Goal: Transaction & Acquisition: Download file/media

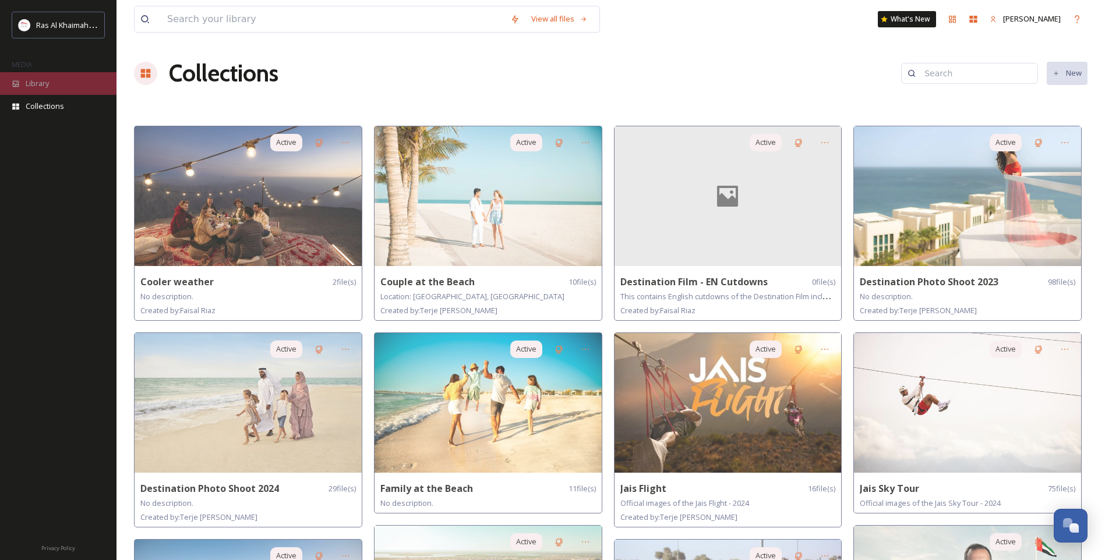
click at [27, 87] on span "Library" at bounding box center [37, 83] width 23 height 11
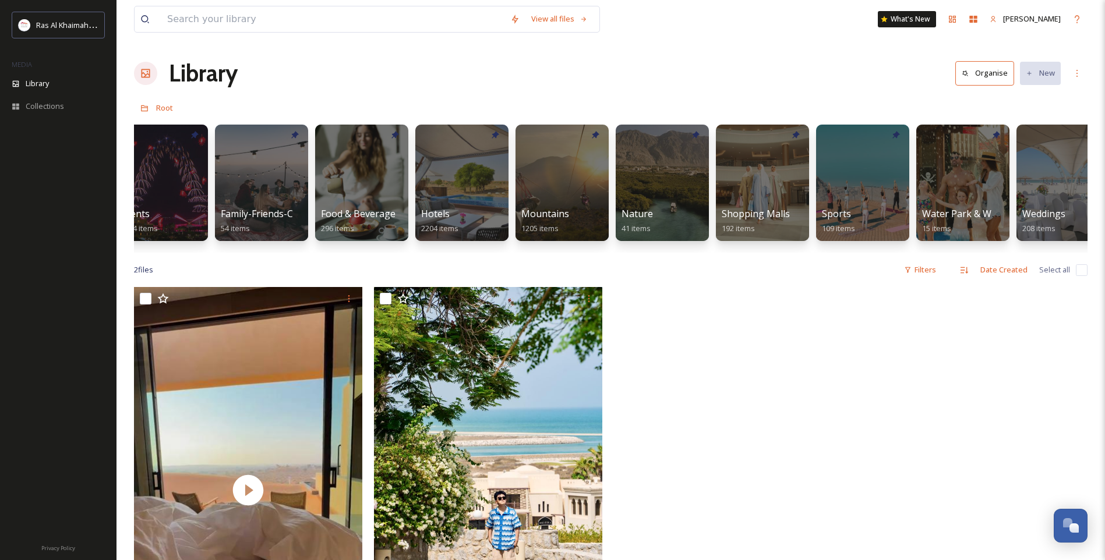
scroll to position [0, 430]
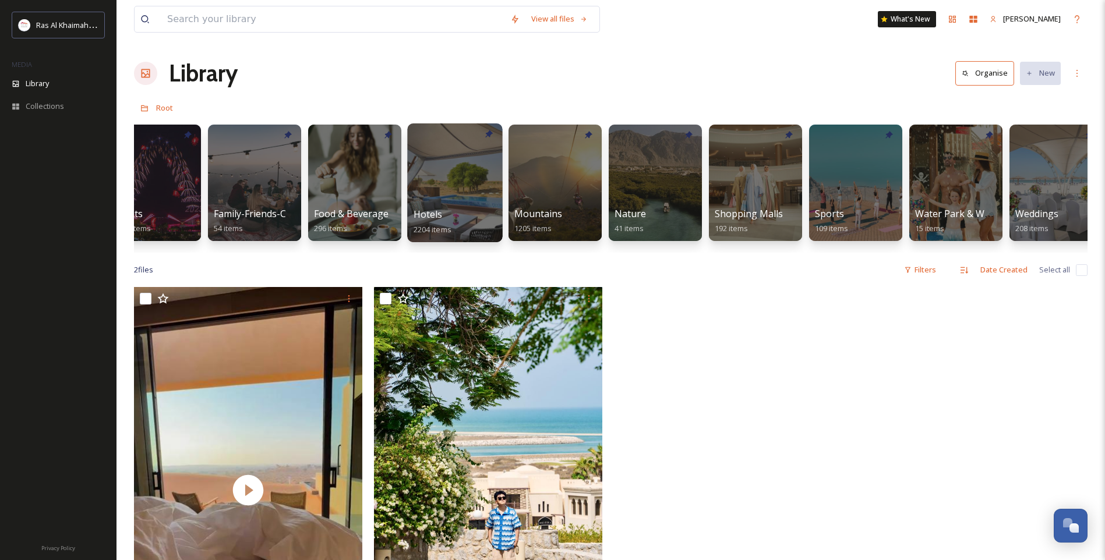
click at [430, 200] on div at bounding box center [454, 182] width 95 height 119
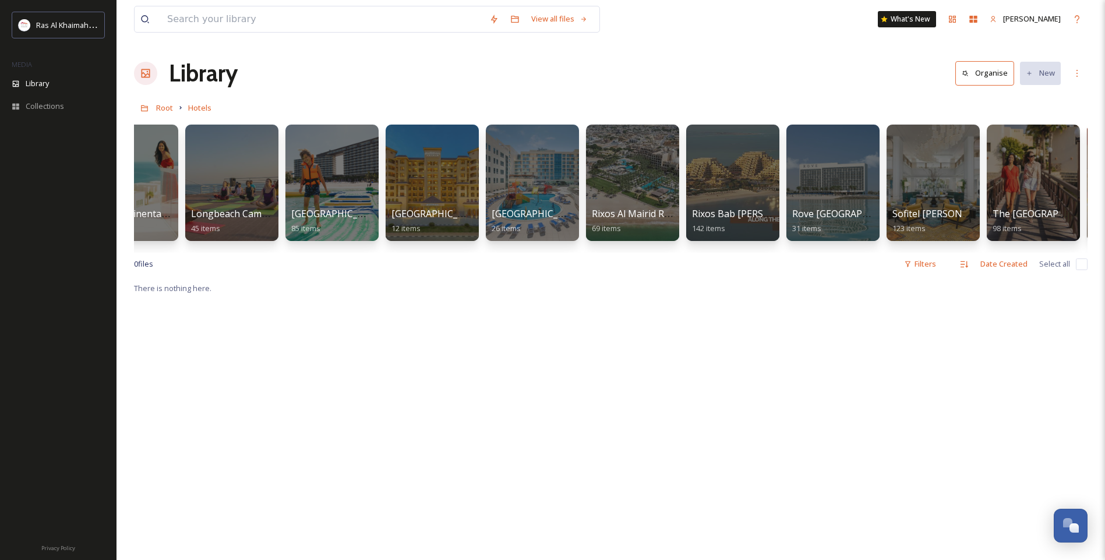
scroll to position [0, 879]
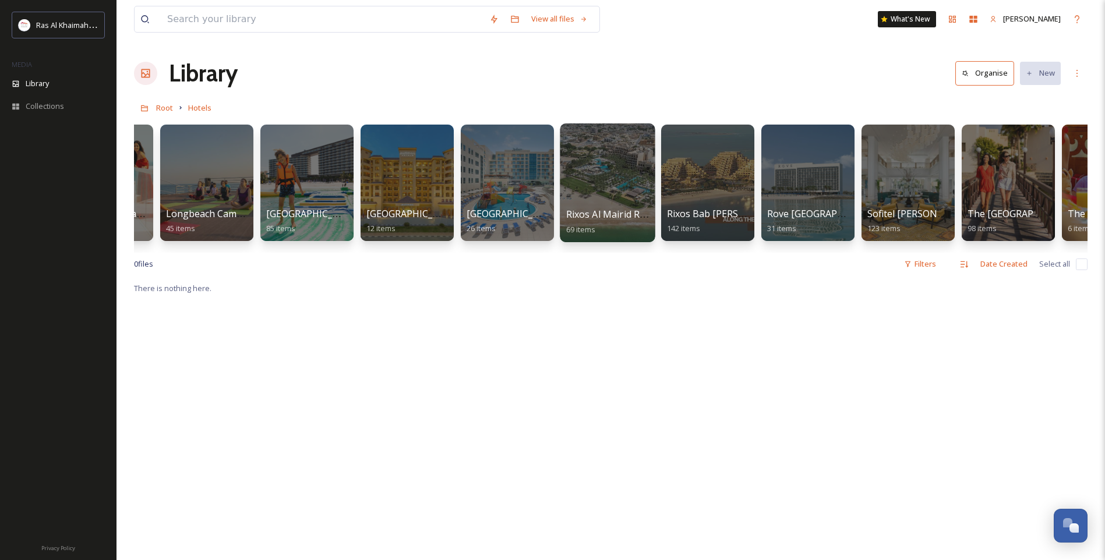
click at [605, 174] on div at bounding box center [607, 182] width 95 height 119
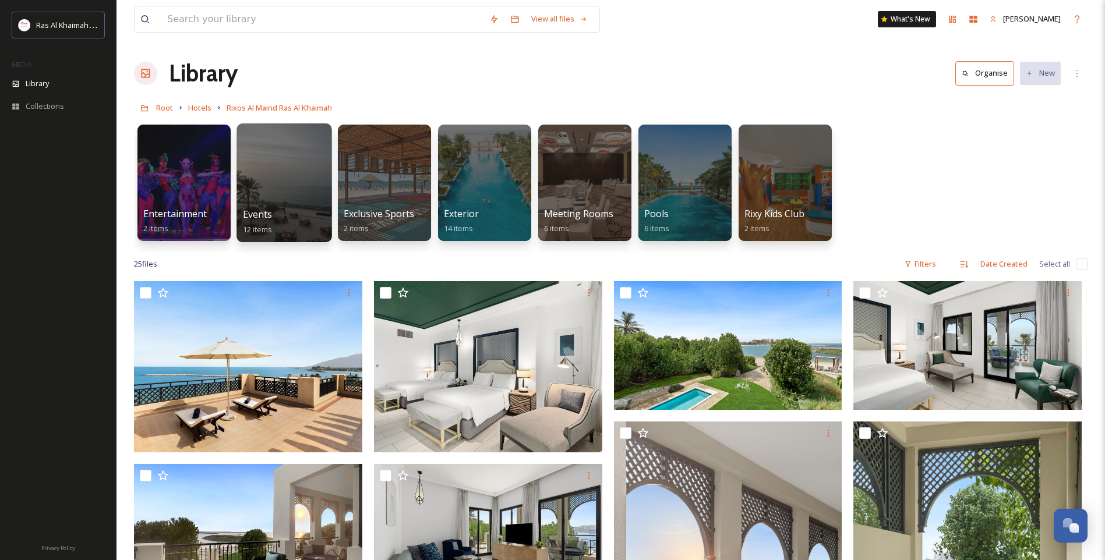
click at [287, 209] on div "Events 12 items" at bounding box center [284, 221] width 83 height 29
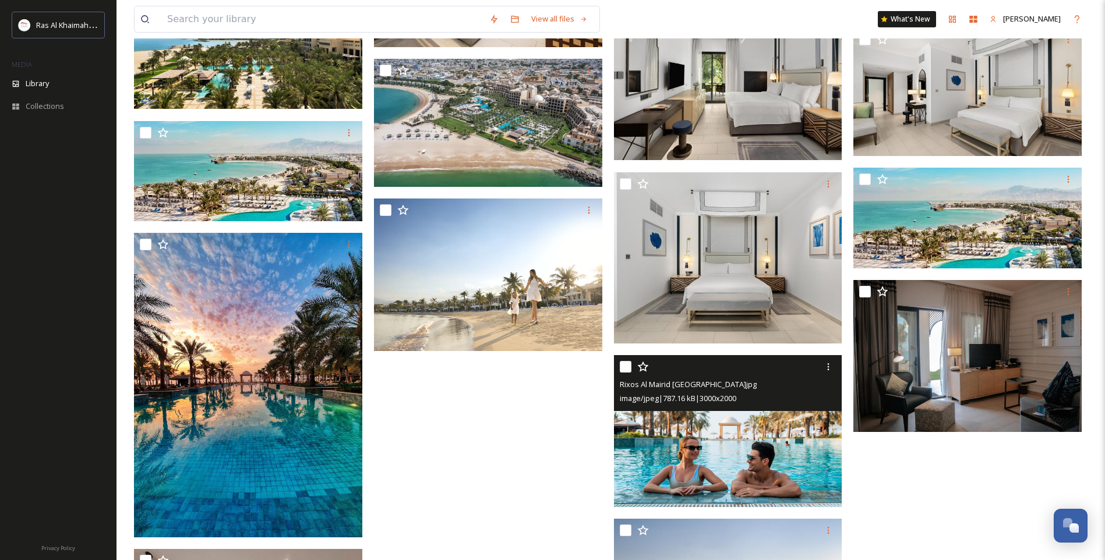
scroll to position [814, 0]
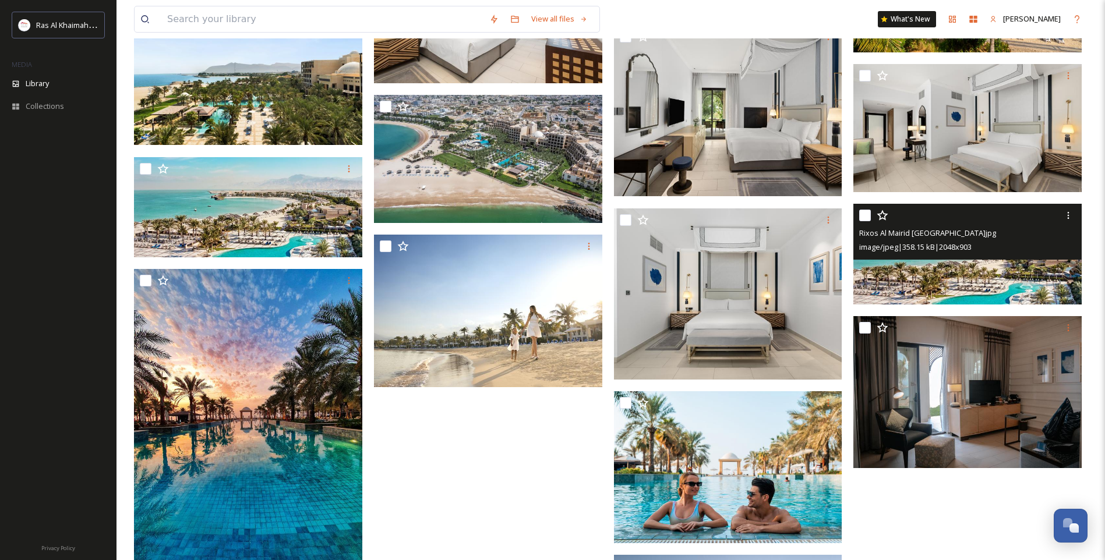
click at [946, 265] on img at bounding box center [967, 254] width 228 height 101
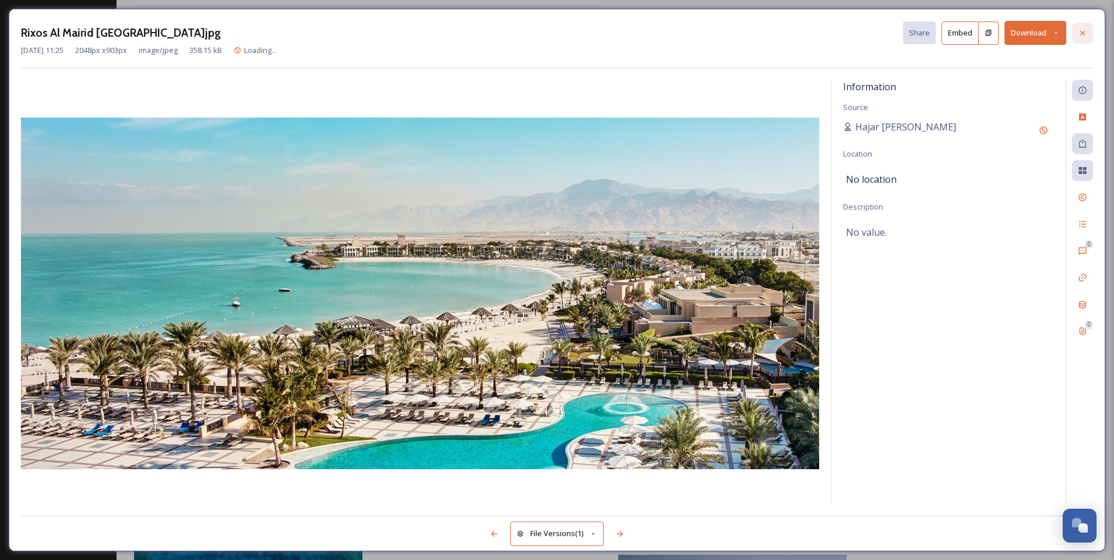
click at [1086, 35] on icon at bounding box center [1082, 33] width 9 height 9
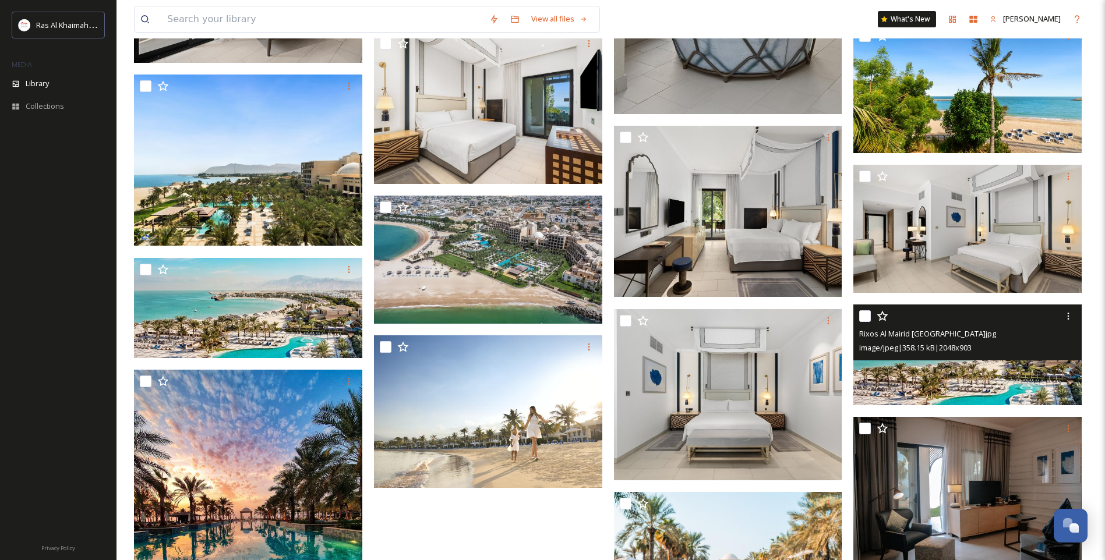
scroll to position [581, 0]
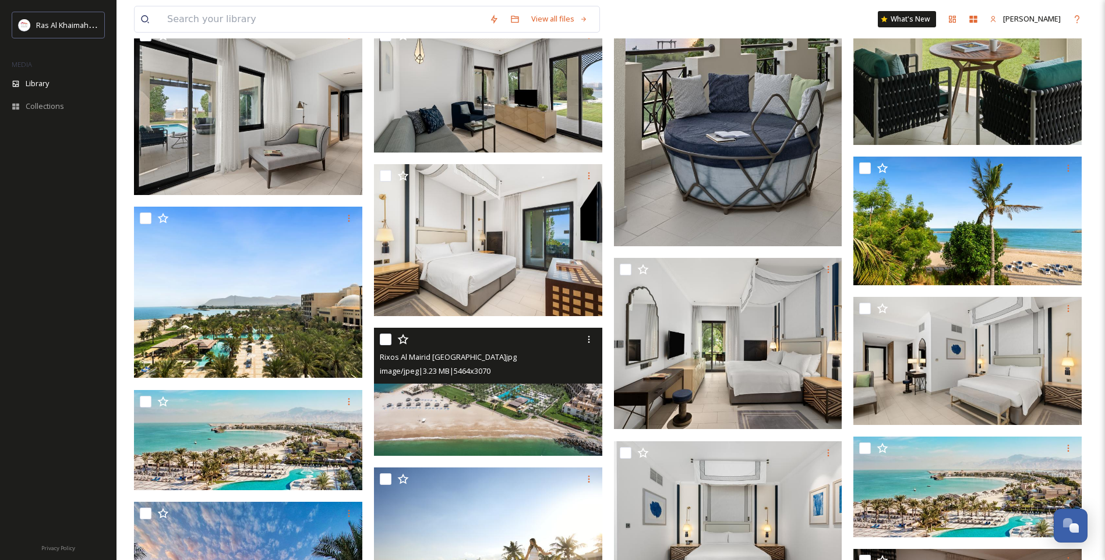
click at [508, 377] on div "image/jpeg | 3.23 MB | 5464 x 3070" at bounding box center [490, 371] width 220 height 14
click at [520, 407] on img at bounding box center [488, 392] width 228 height 128
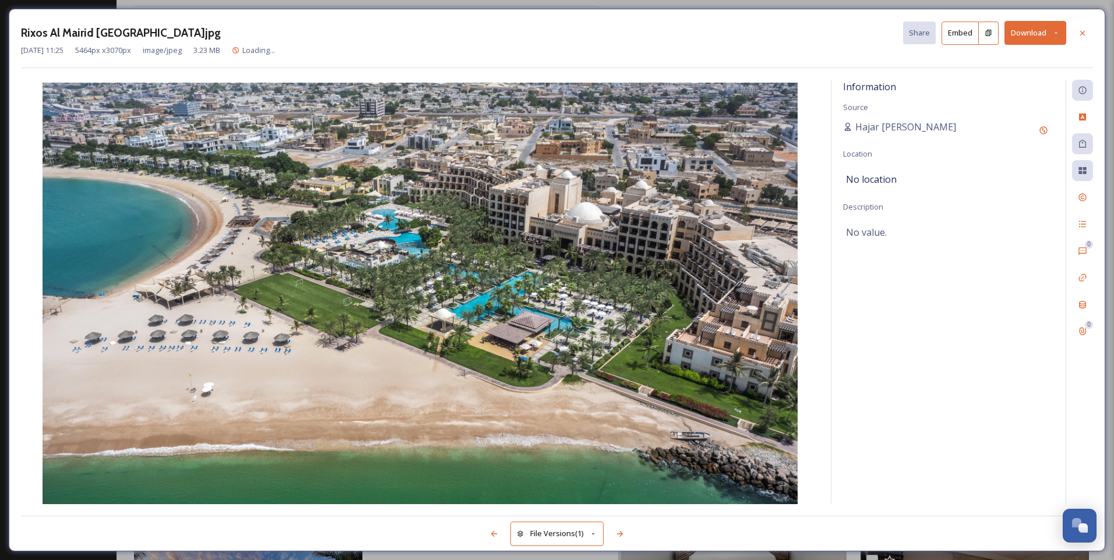
click at [1037, 27] on button "Download" at bounding box center [1035, 33] width 62 height 24
click at [1010, 58] on span "Download Original (5464 x 3070)" at bounding box center [1004, 59] width 110 height 11
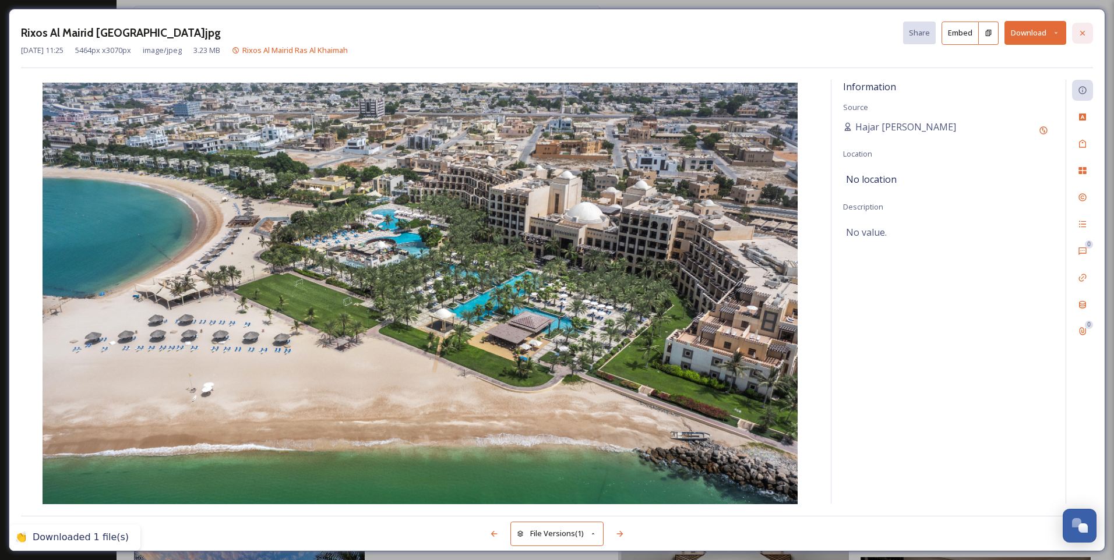
click at [1084, 30] on icon at bounding box center [1082, 33] width 9 height 9
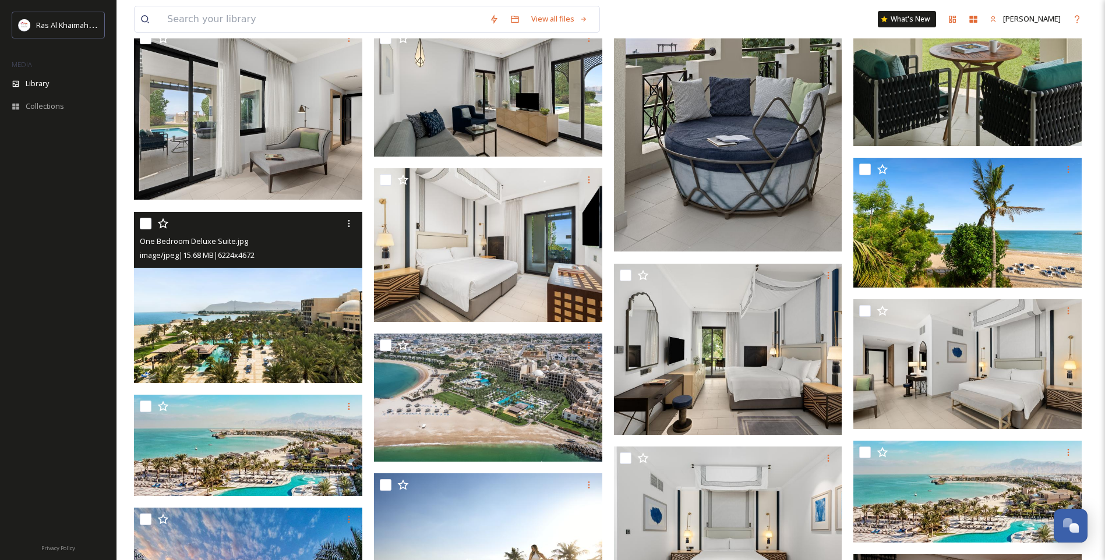
click at [224, 335] on img at bounding box center [248, 297] width 228 height 171
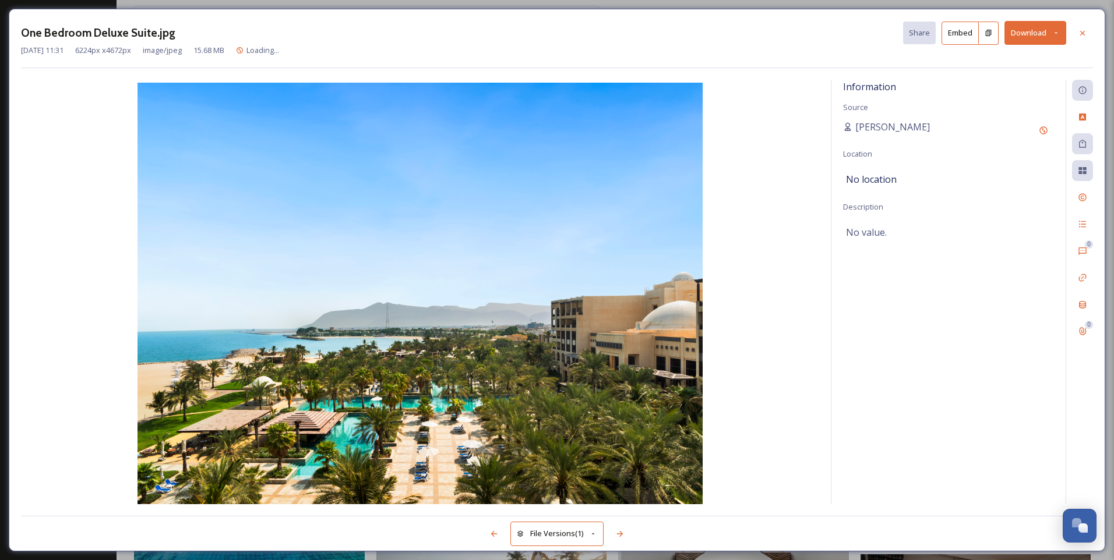
click at [1083, 31] on icon at bounding box center [1082, 33] width 9 height 9
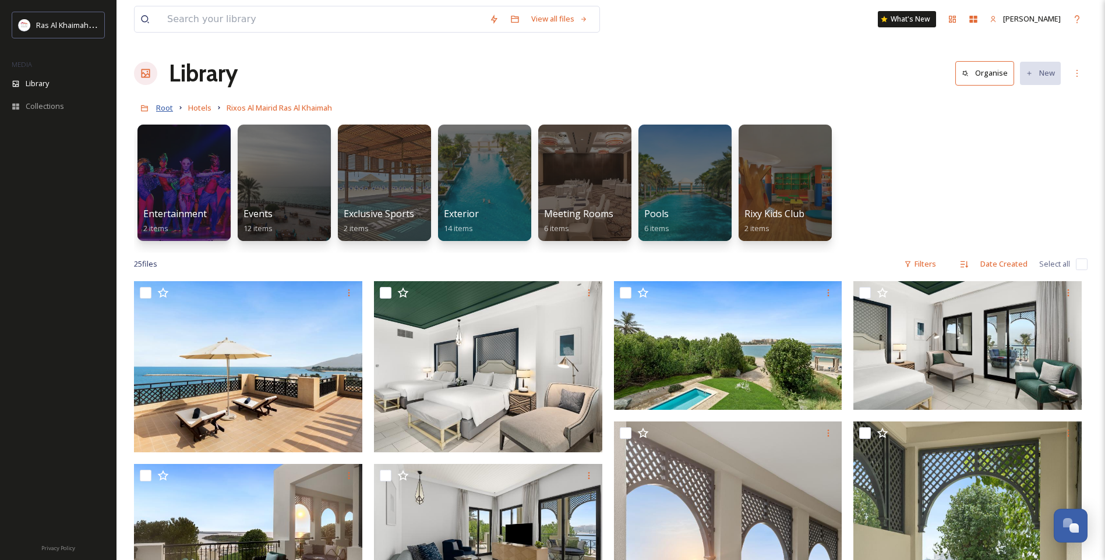
click at [162, 113] on span "Root" at bounding box center [164, 108] width 17 height 10
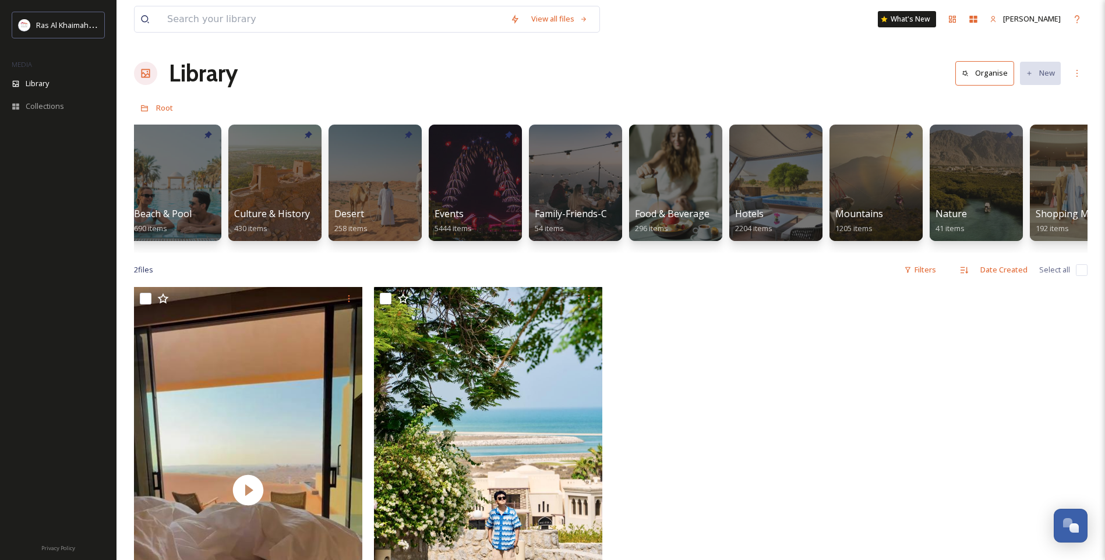
scroll to position [0, 150]
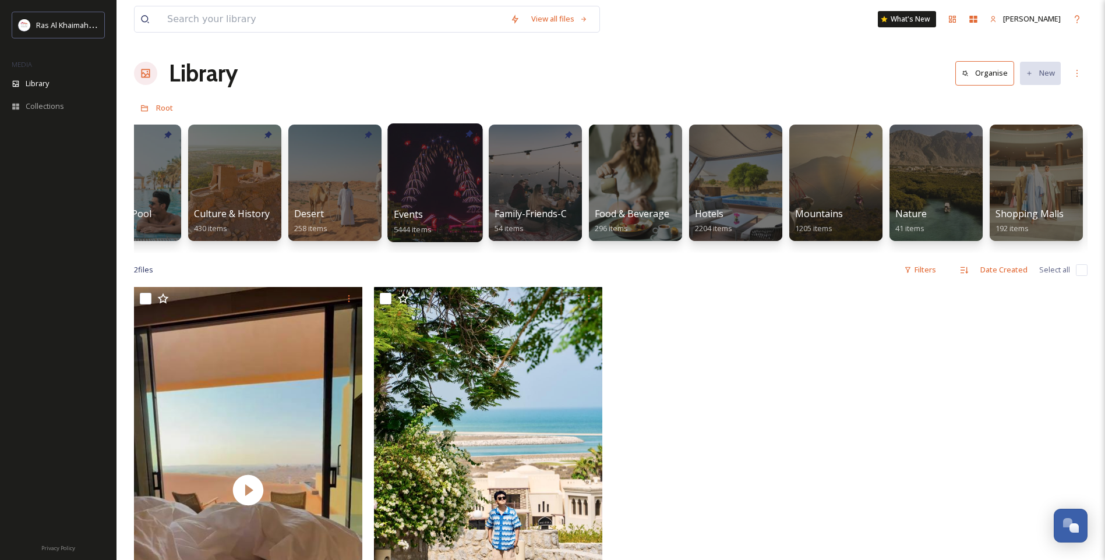
click at [409, 214] on span "Events" at bounding box center [409, 214] width 30 height 13
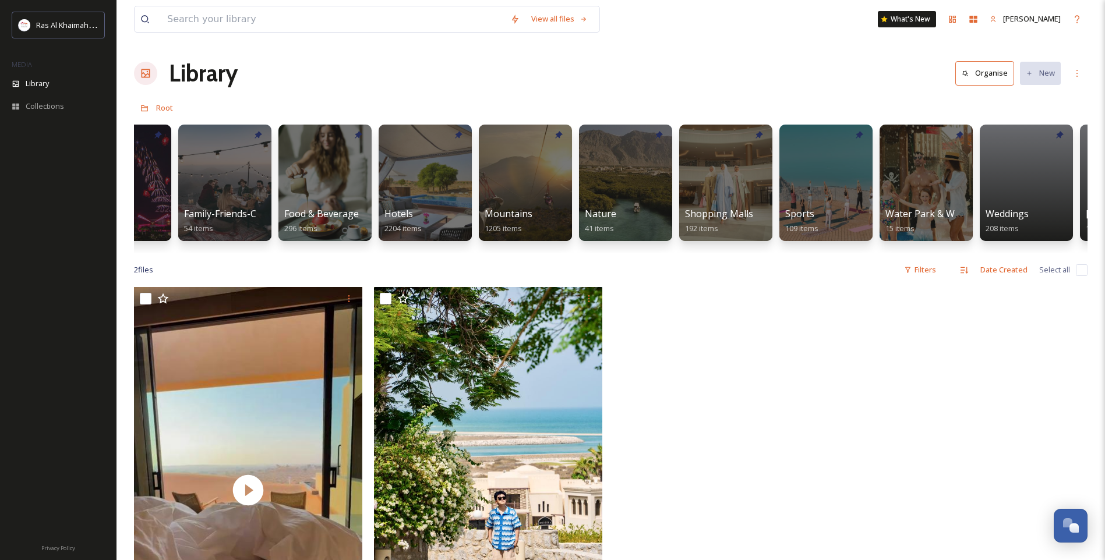
scroll to position [0, 547]
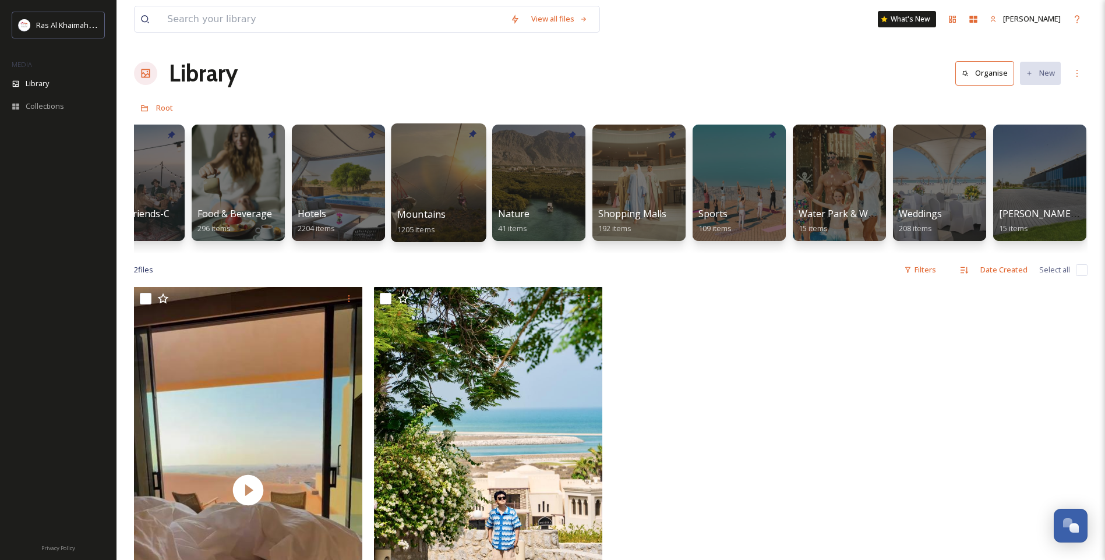
click at [434, 196] on div at bounding box center [438, 182] width 95 height 119
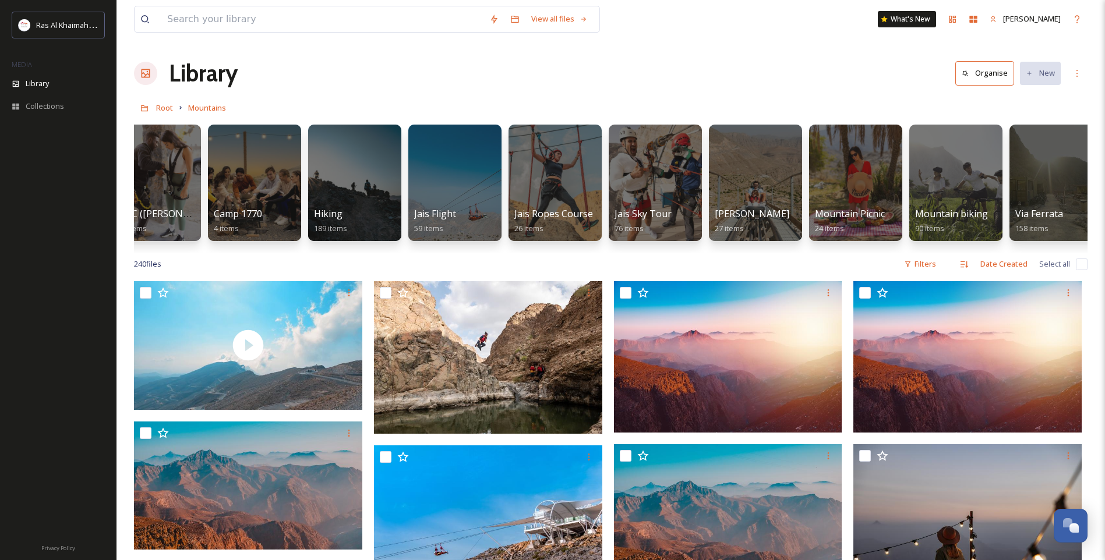
scroll to position [0, 149]
